Goal: Task Accomplishment & Management: Manage account settings

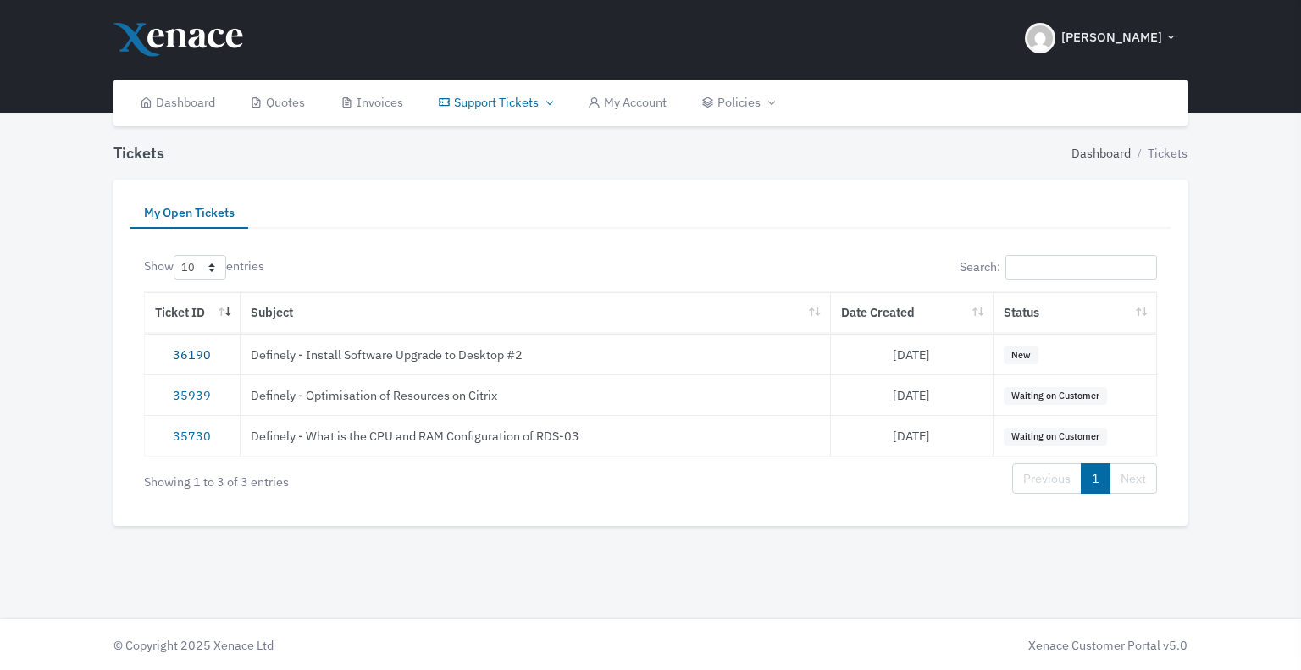
click at [197, 358] on link "36190" at bounding box center [192, 355] width 38 height 16
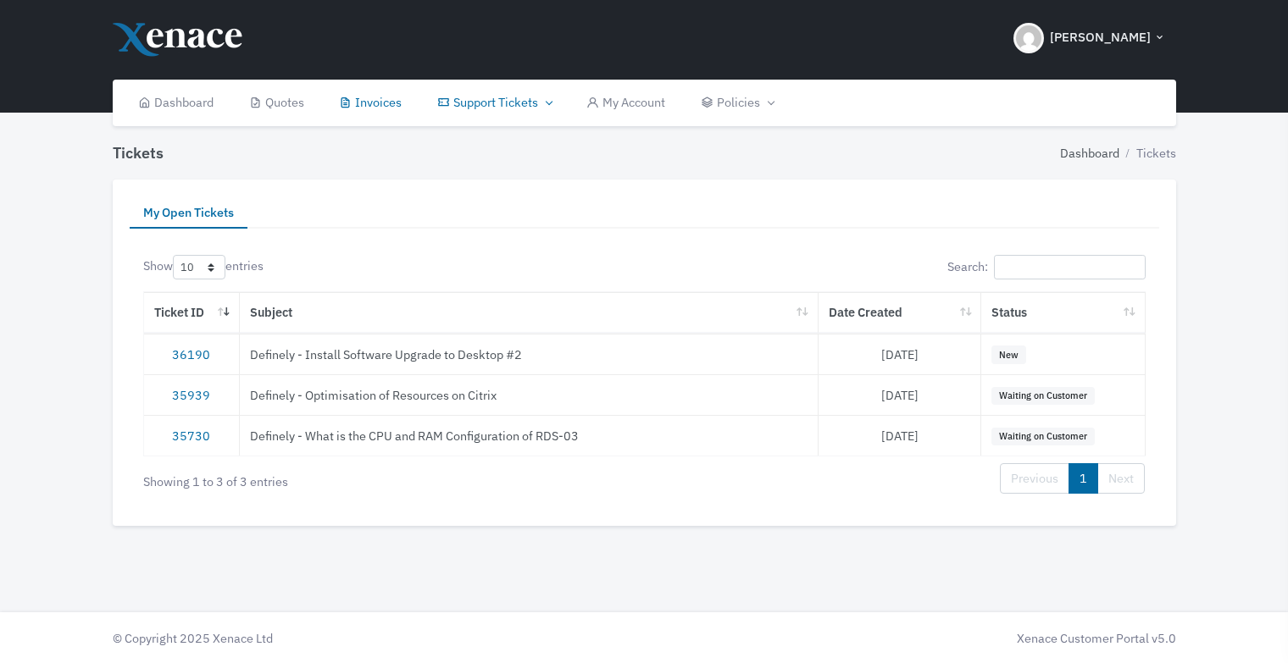
click at [392, 107] on link "Invoices" at bounding box center [371, 103] width 98 height 47
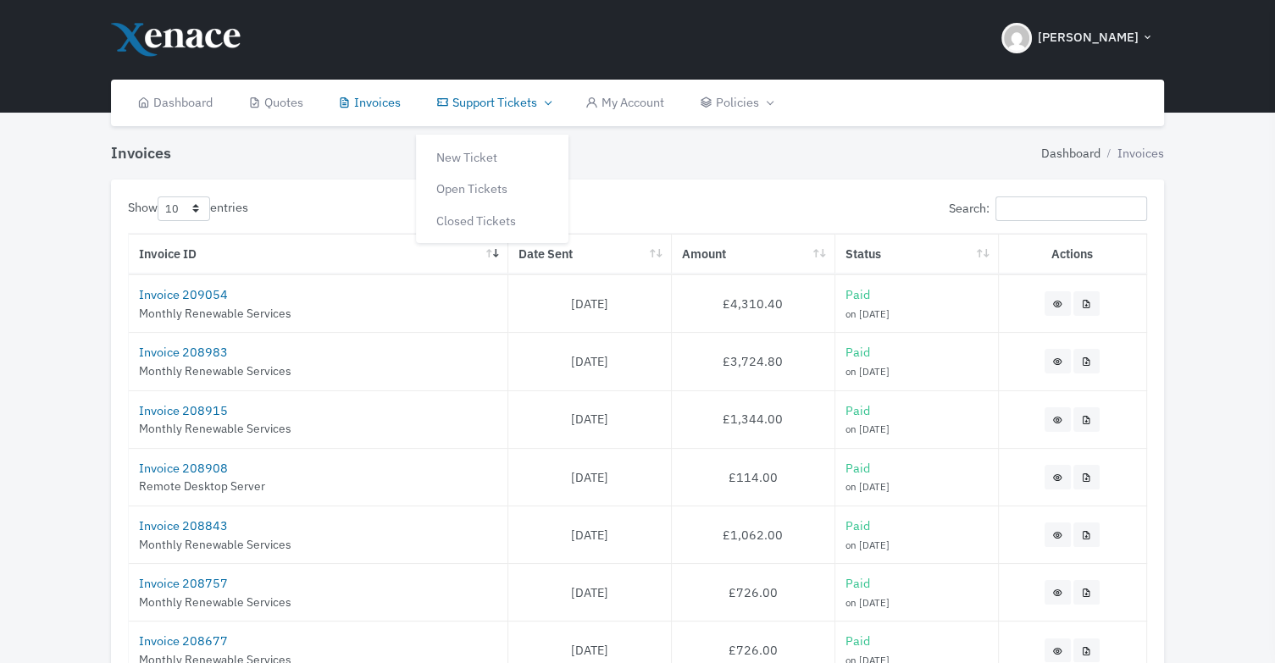
click at [488, 104] on link "Support Tickets" at bounding box center [493, 103] width 149 height 47
click at [480, 149] on link "New Ticket" at bounding box center [492, 149] width 153 height 32
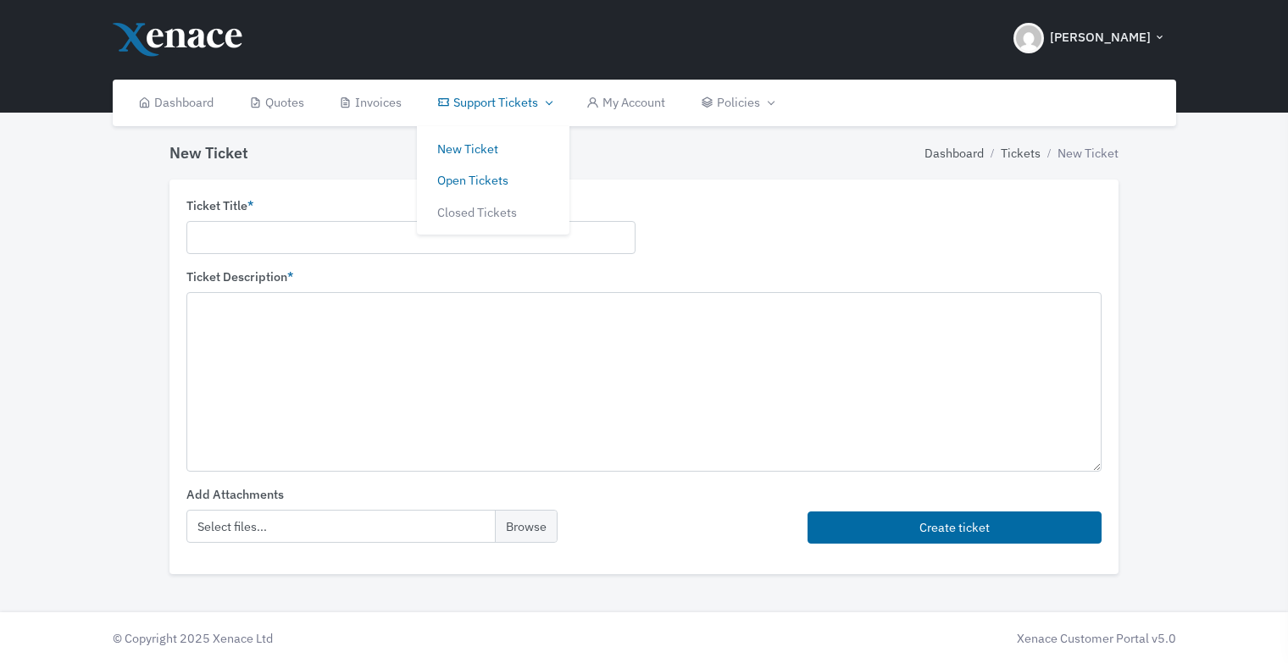
click at [482, 171] on link "Open Tickets" at bounding box center [493, 180] width 153 height 32
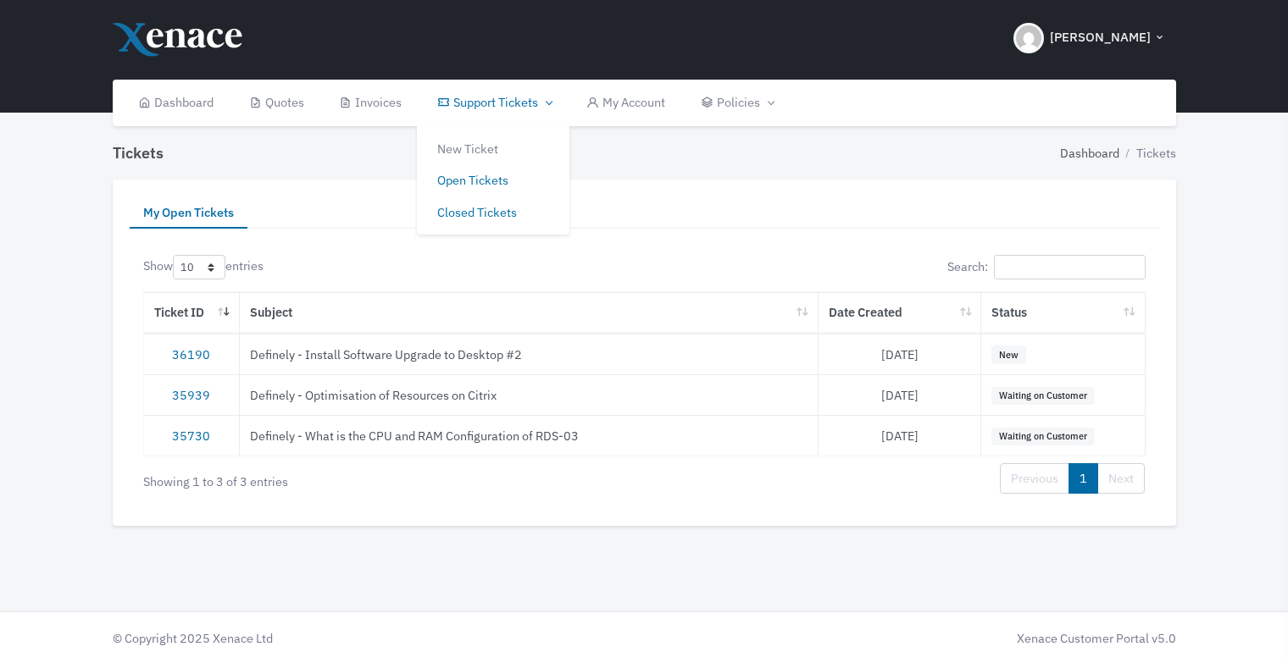
click at [519, 209] on link "Closed Tickets" at bounding box center [493, 213] width 153 height 32
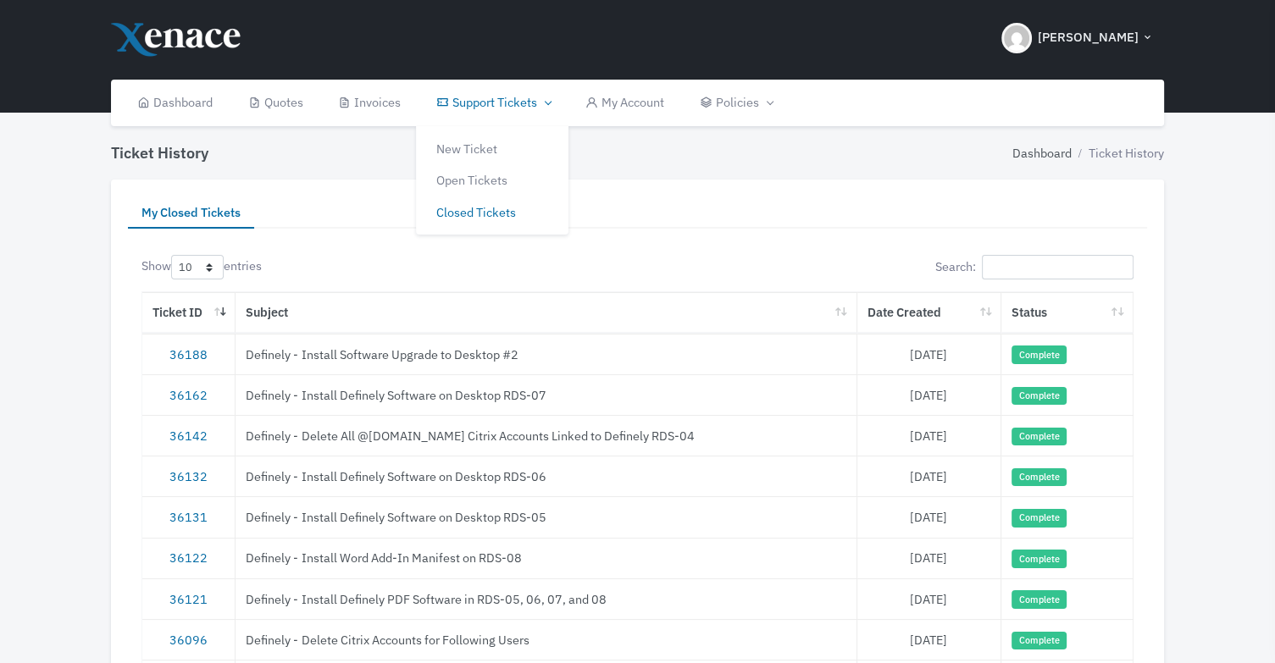
click at [488, 108] on link "Support Tickets" at bounding box center [493, 103] width 149 height 47
click at [483, 147] on link "New Ticket" at bounding box center [492, 149] width 153 height 32
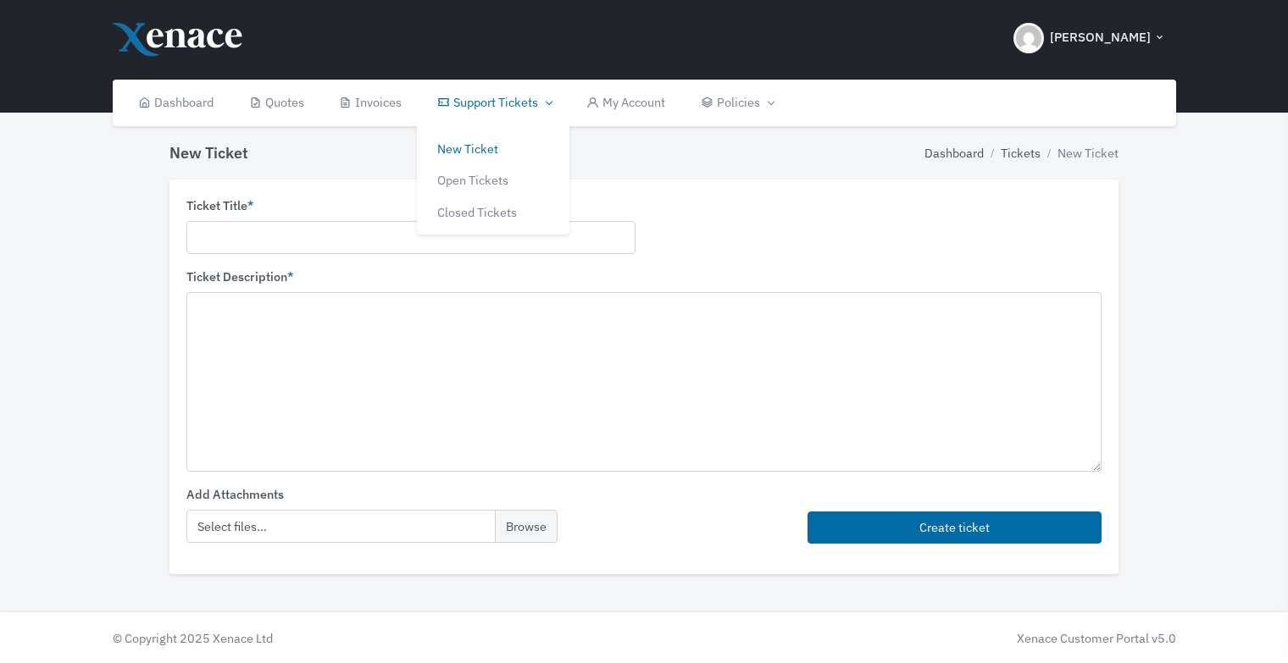
click at [490, 108] on link "Support Tickets" at bounding box center [493, 103] width 149 height 47
click at [483, 172] on link "Open Tickets" at bounding box center [493, 180] width 153 height 32
